Goal: Use online tool/utility: Utilize a website feature to perform a specific function

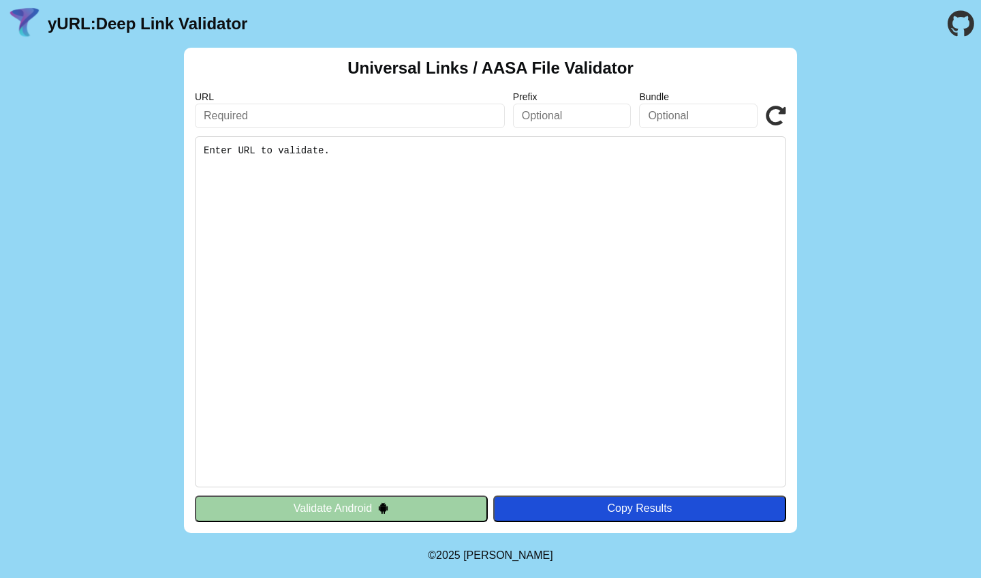
click at [435, 279] on pre "Enter URL to validate." at bounding box center [490, 311] width 591 height 351
click at [425, 189] on pre "Enter URL to validate." at bounding box center [490, 311] width 591 height 351
click at [298, 158] on pre "Enter URL to validate." at bounding box center [490, 311] width 591 height 351
click at [274, 151] on pre "Enter URL to validate." at bounding box center [490, 311] width 591 height 351
click at [317, 115] on input "text" at bounding box center [350, 116] width 310 height 25
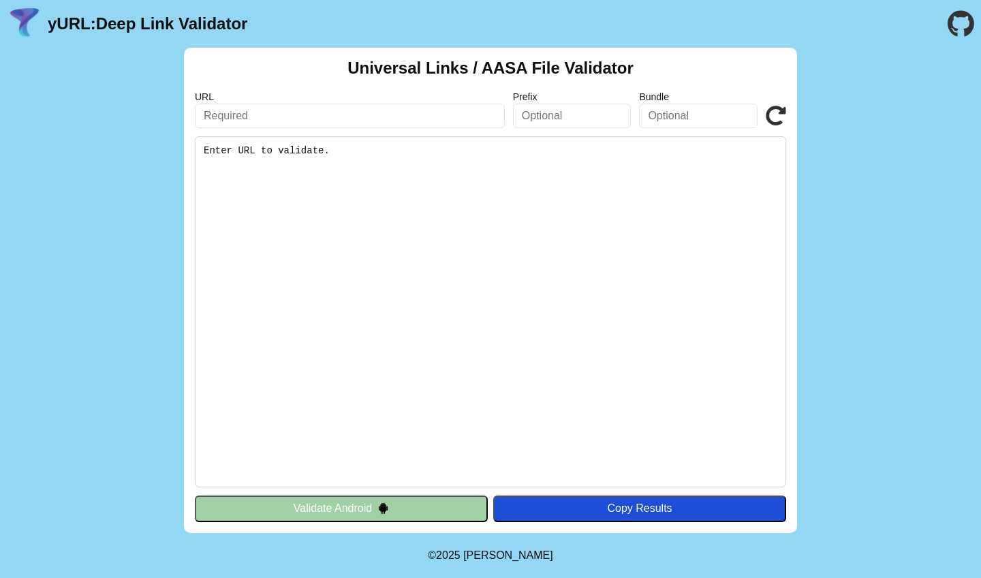
paste input "/www.pixmo.online/apple-app-site-association"
drag, startPoint x: 207, startPoint y: 118, endPoint x: 777, endPoint y: 121, distance: 570.1
click at [777, 121] on div "URL www.pixmo.online/apple-app-site-association Prefix Bundle Validate" at bounding box center [490, 109] width 591 height 37
type input "www.pixmo.online/apple-app-site-association"
click at [773, 118] on icon at bounding box center [776, 116] width 20 height 20
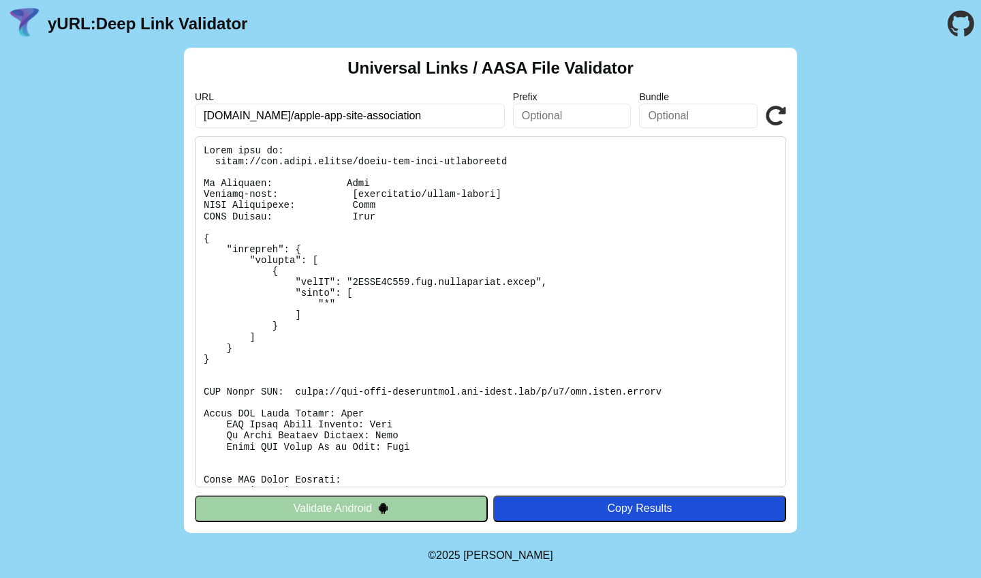
click at [292, 116] on input "[DOMAIN_NAME]/apple-app-site-association" at bounding box center [350, 116] width 310 height 25
type input "[DOMAIN_NAME]"
click at [779, 115] on icon at bounding box center [776, 116] width 20 height 20
click at [411, 121] on input "[DOMAIN_NAME]" at bounding box center [350, 116] width 310 height 25
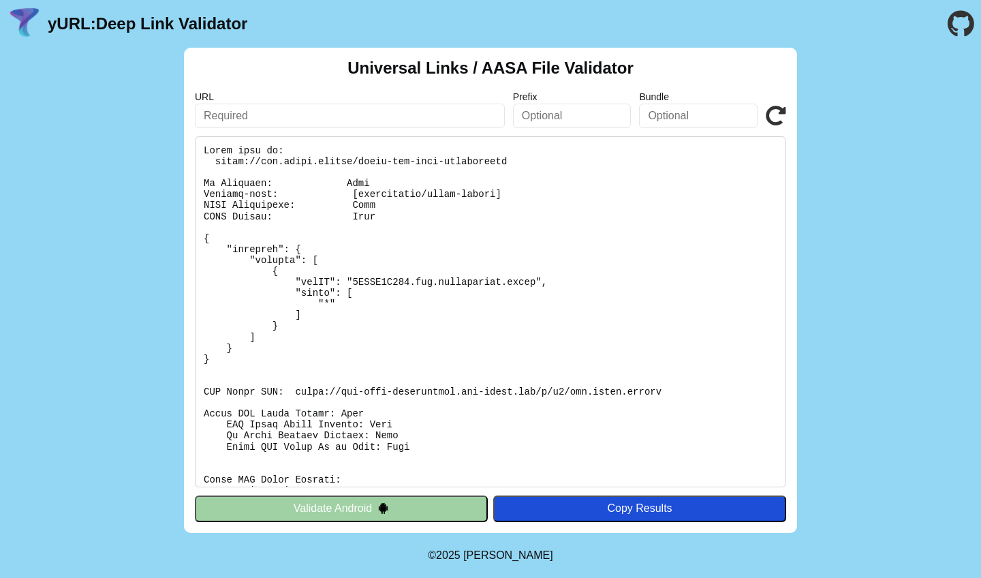
drag, startPoint x: 411, startPoint y: 121, endPoint x: 771, endPoint y: 118, distance: 360.4
click at [771, 118] on div "URL Prefix Bundle Validate" at bounding box center [490, 109] width 591 height 37
click at [771, 118] on icon at bounding box center [776, 116] width 20 height 20
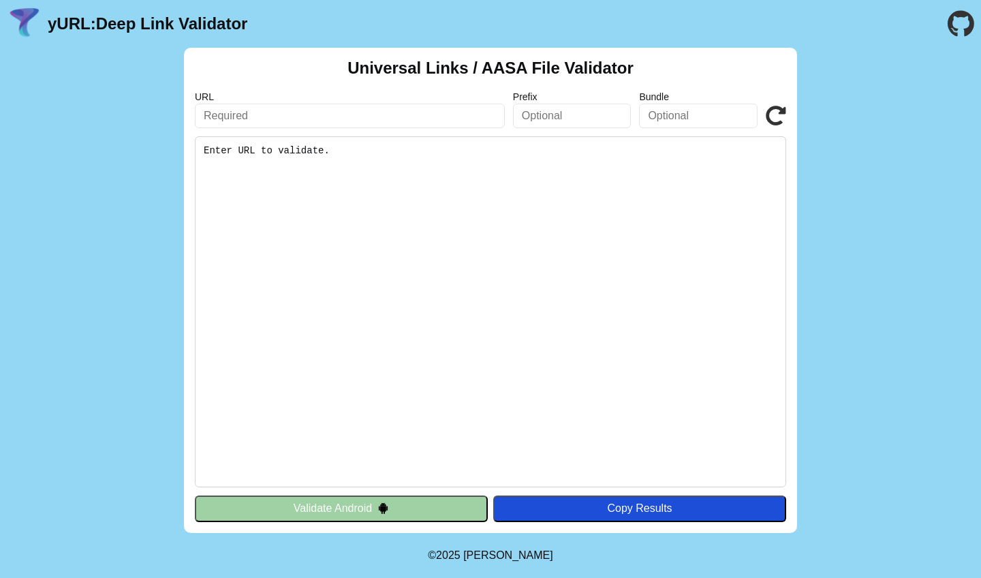
click at [366, 120] on input "text" at bounding box center [350, 116] width 310 height 25
paste input "www.pixmo.online"
type input "www.pixmo.online"
click at [420, 186] on pre "Enter URL to validate." at bounding box center [490, 311] width 591 height 351
click at [270, 151] on pre "Enter URL to validate." at bounding box center [490, 311] width 591 height 351
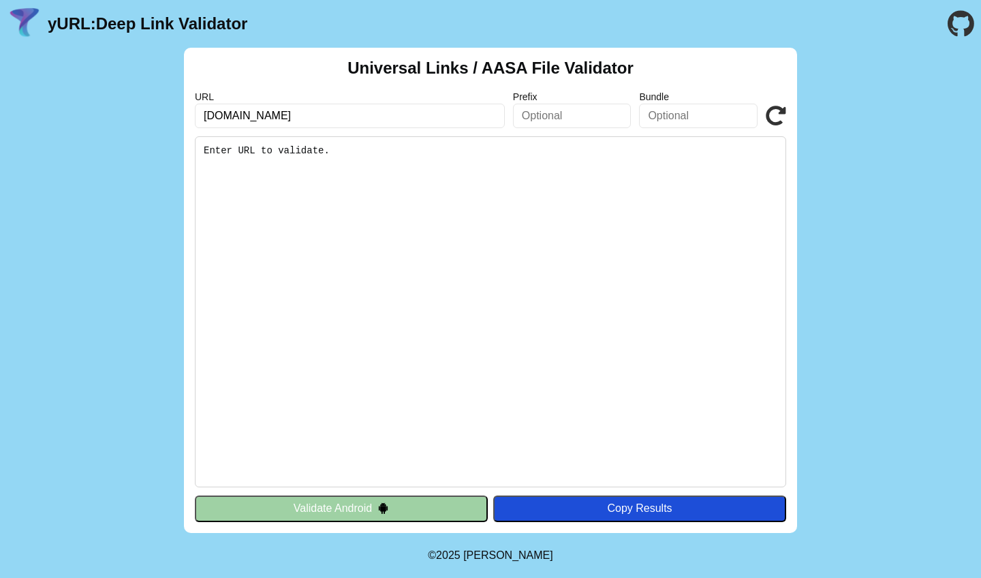
click at [768, 116] on icon at bounding box center [776, 116] width 20 height 20
